Goal: Task Accomplishment & Management: Complete application form

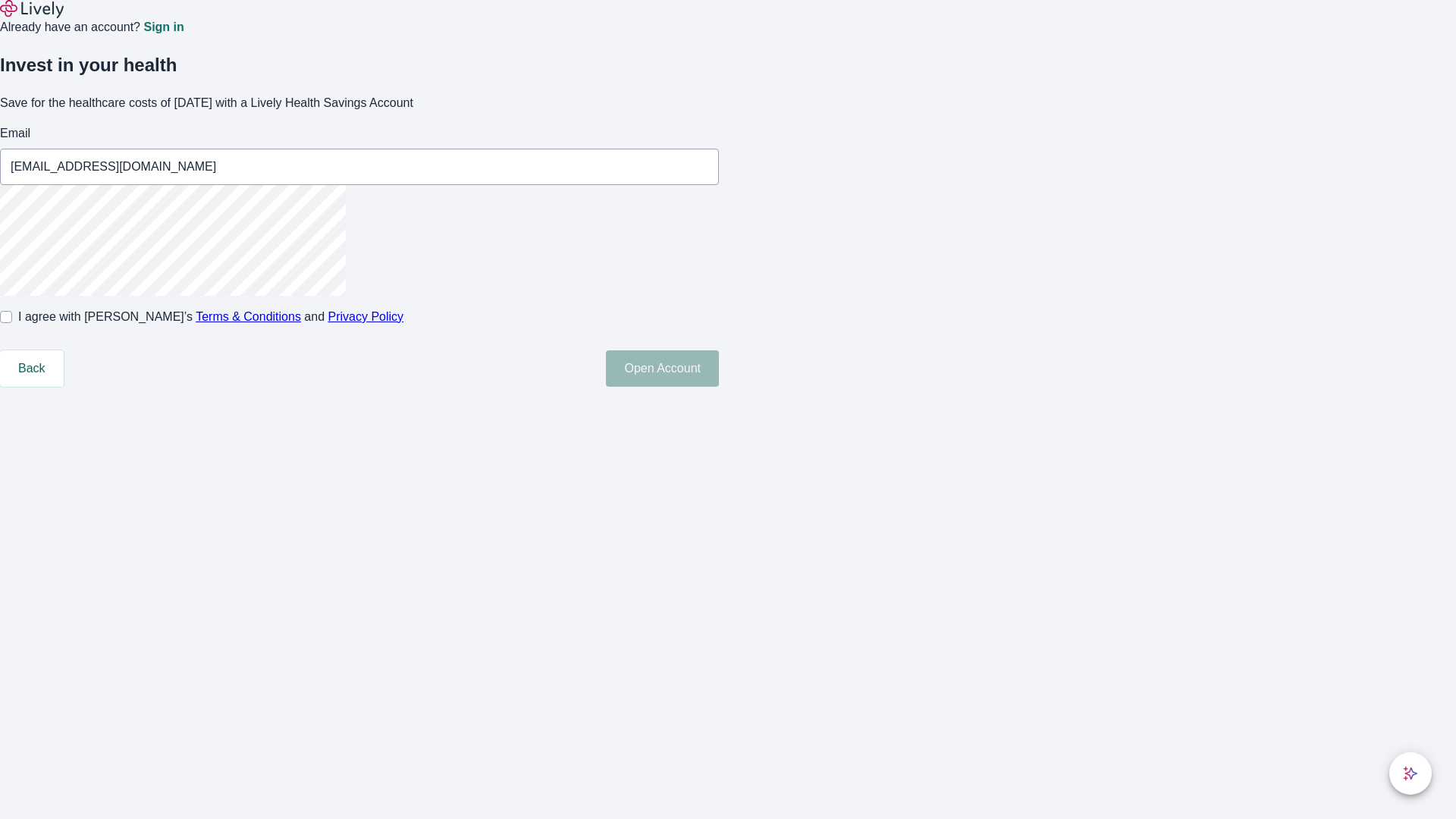
click at [12, 323] on input "I agree with Lively’s Terms & Conditions and Privacy Policy" at bounding box center [6, 317] width 12 height 12
checkbox input "true"
click at [719, 386] on button "Open Account" at bounding box center [663, 368] width 113 height 36
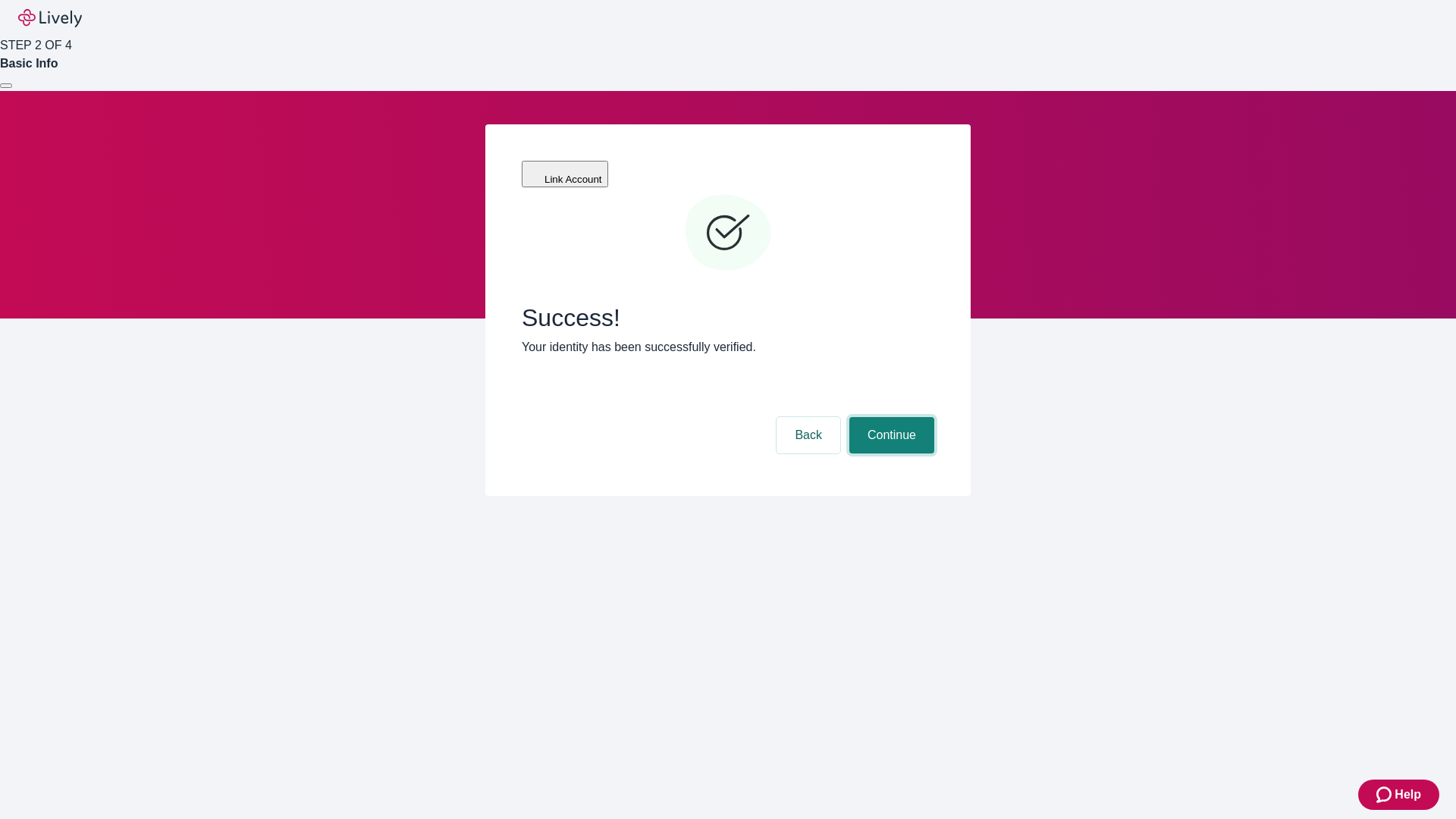
click at [889, 417] on button "Continue" at bounding box center [891, 435] width 85 height 36
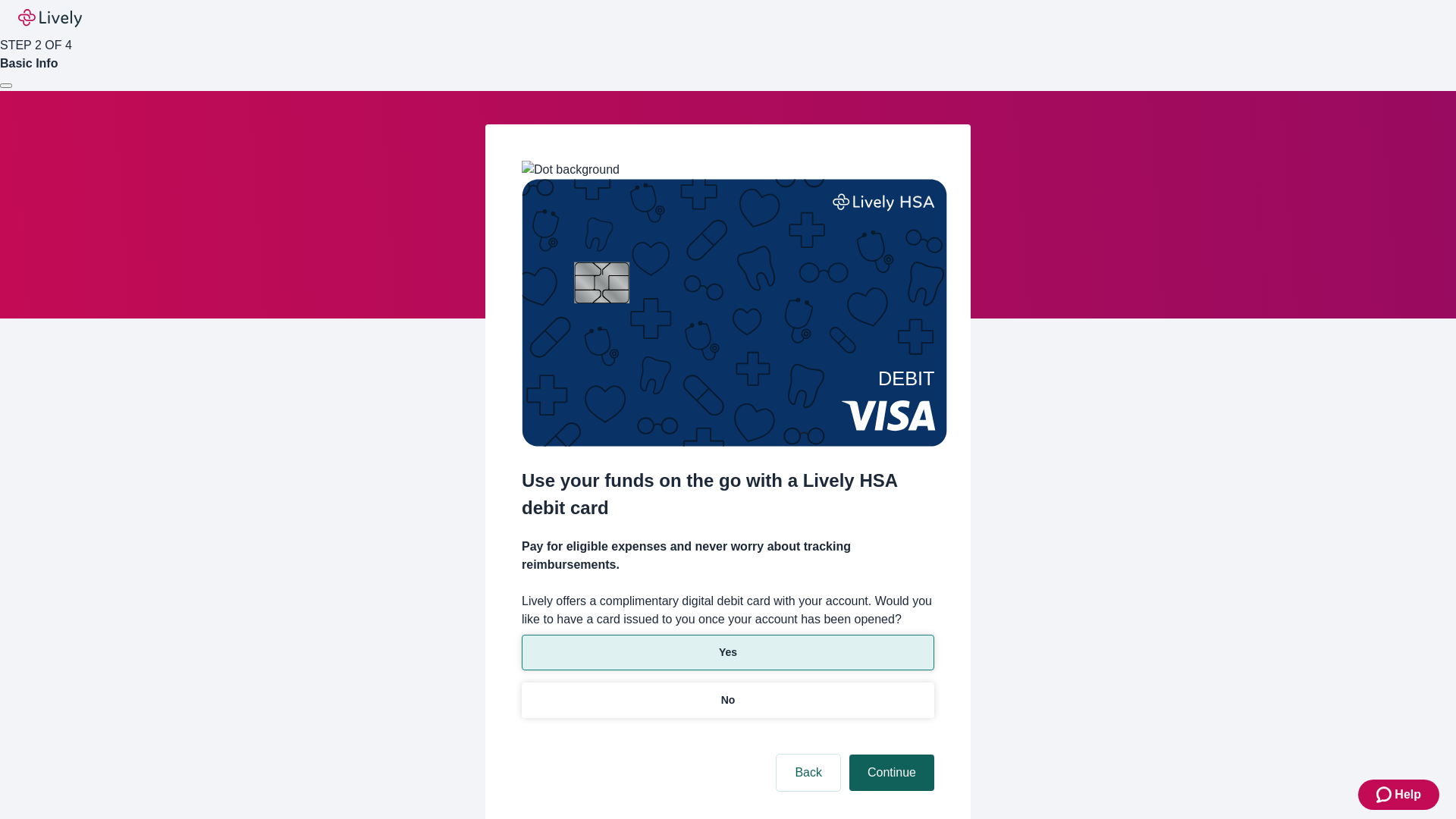
click at [727, 645] on p "Yes" at bounding box center [727, 652] width 18 height 16
click at [889, 755] on button "Continue" at bounding box center [891, 773] width 85 height 36
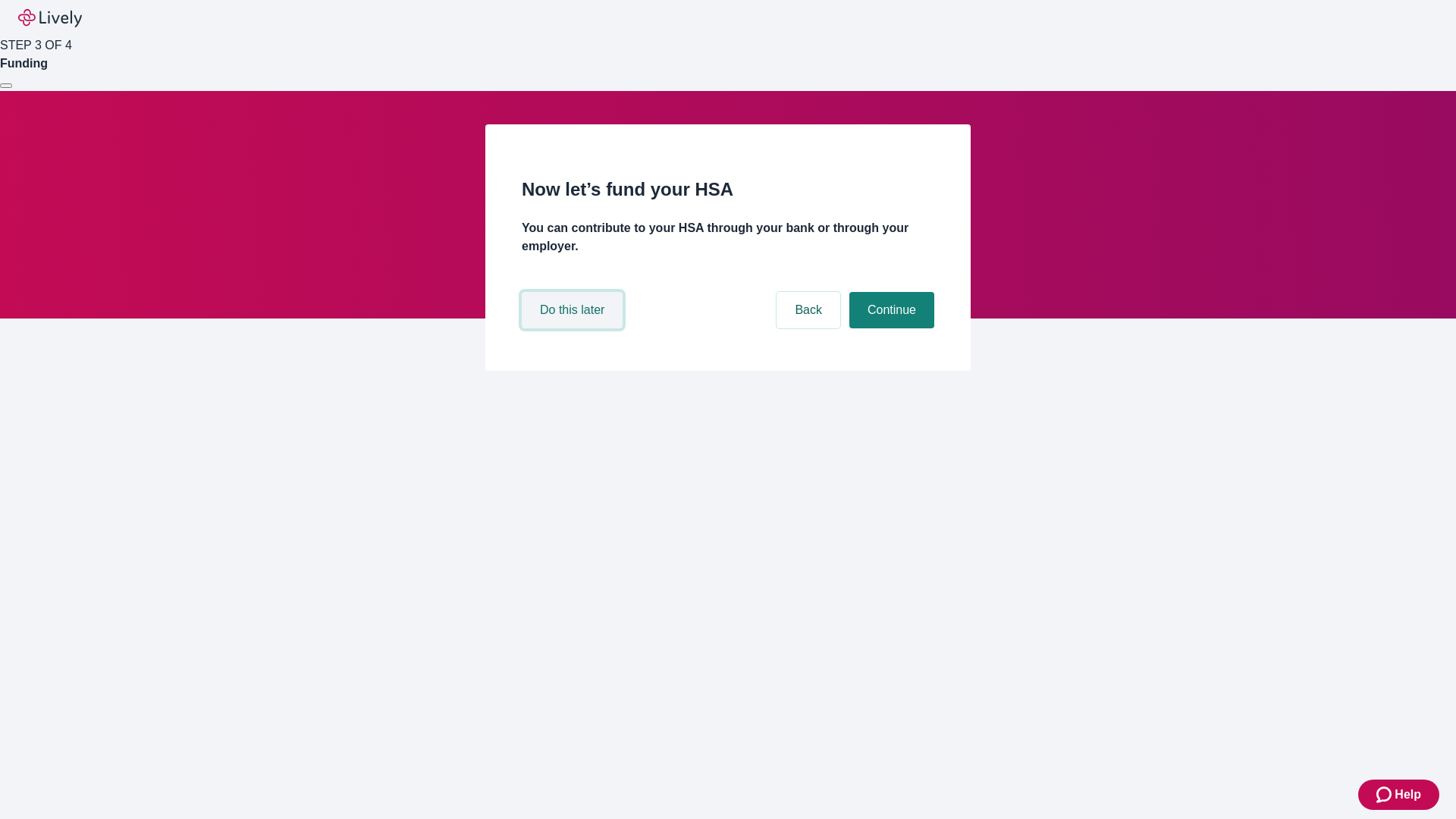
click at [573, 328] on button "Do this later" at bounding box center [572, 310] width 100 height 36
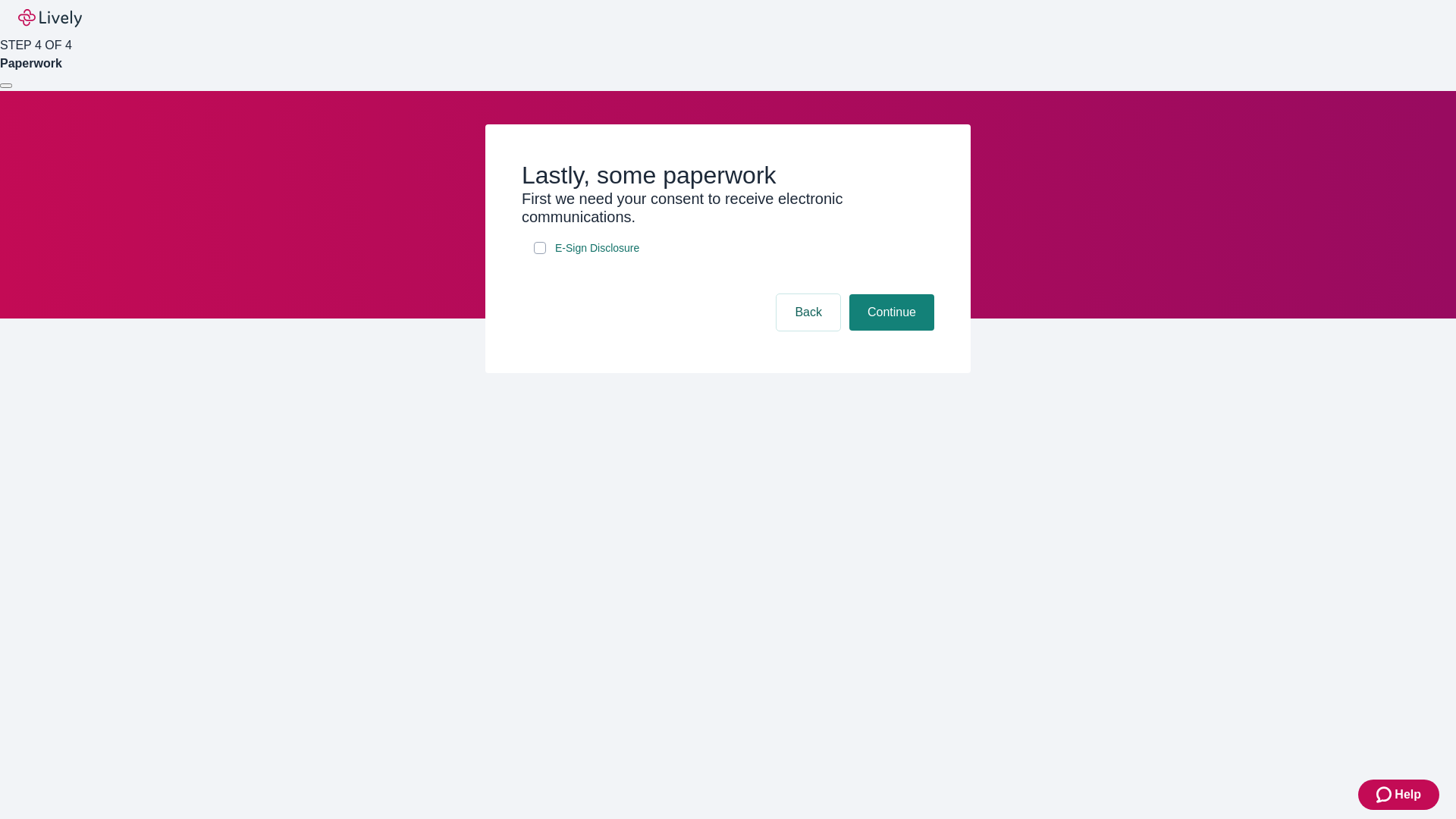
click at [540, 254] on input "E-Sign Disclosure" at bounding box center [540, 248] width 12 height 12
checkbox input "true"
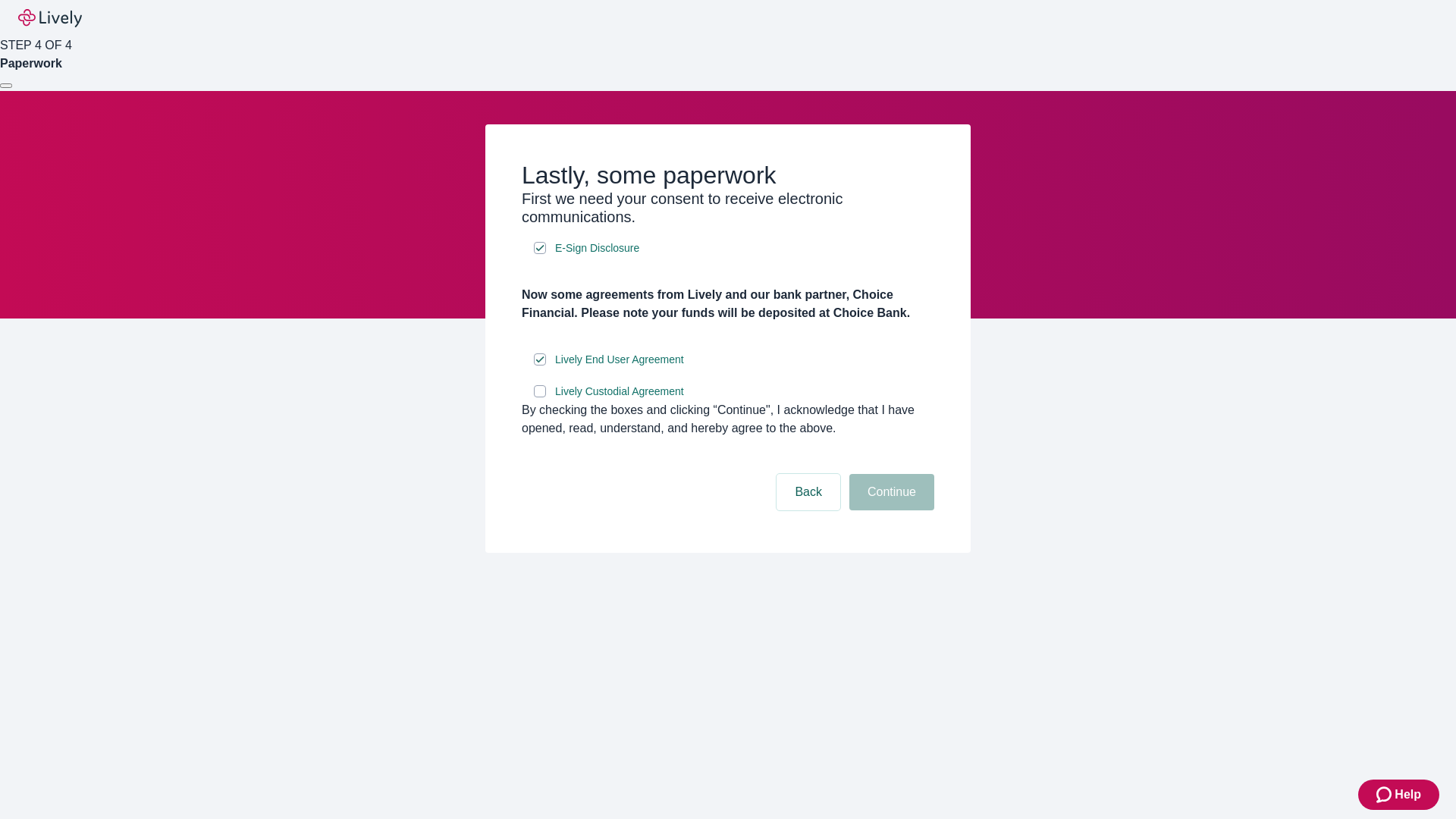
click at [540, 397] on input "Lively Custodial Agreement" at bounding box center [540, 391] width 12 height 12
checkbox input "true"
click at [889, 510] on button "Continue" at bounding box center [891, 492] width 85 height 36
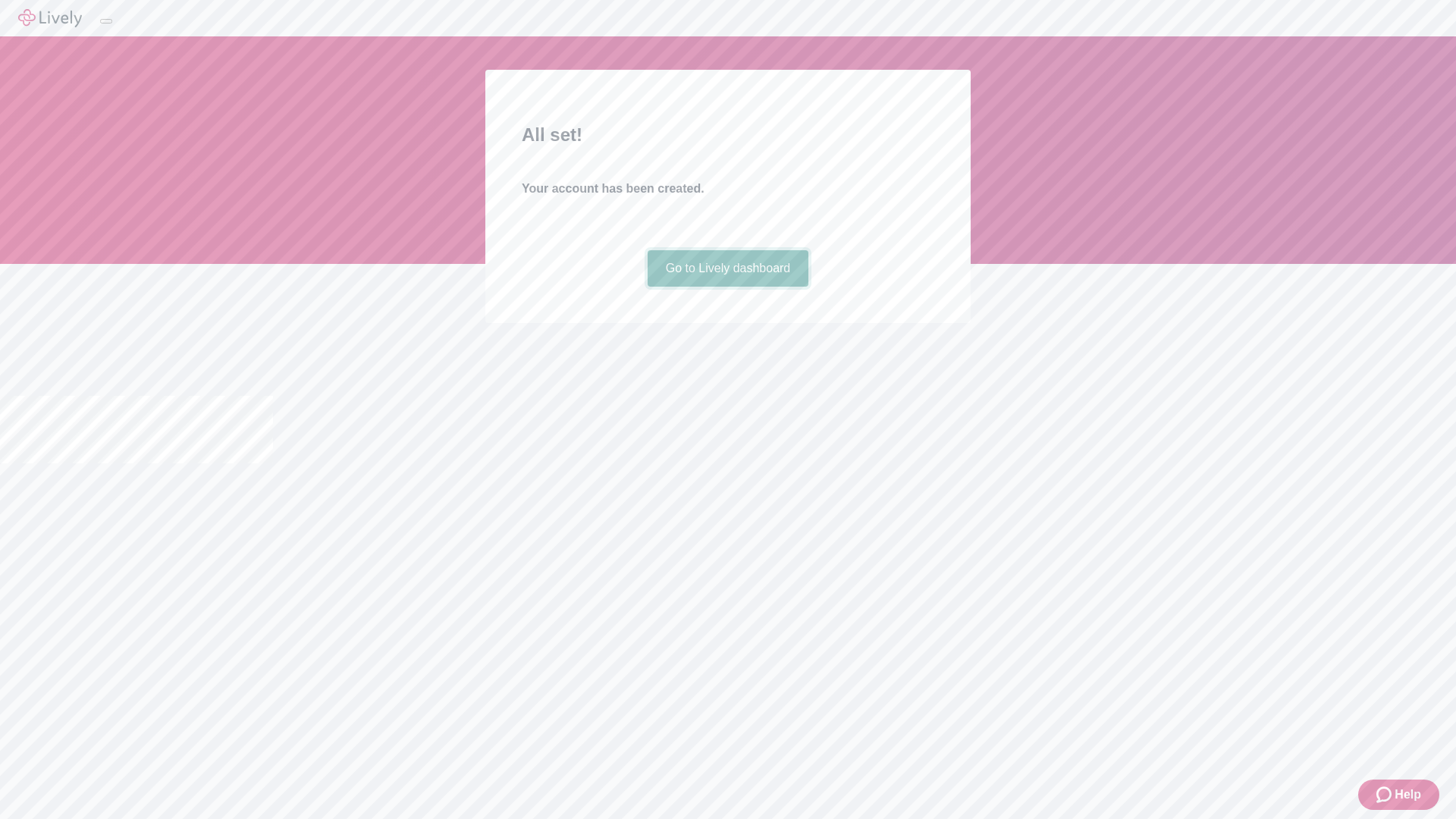
click at [727, 287] on link "Go to Lively dashboard" at bounding box center [728, 268] width 161 height 36
